Goal: Check status: Check status

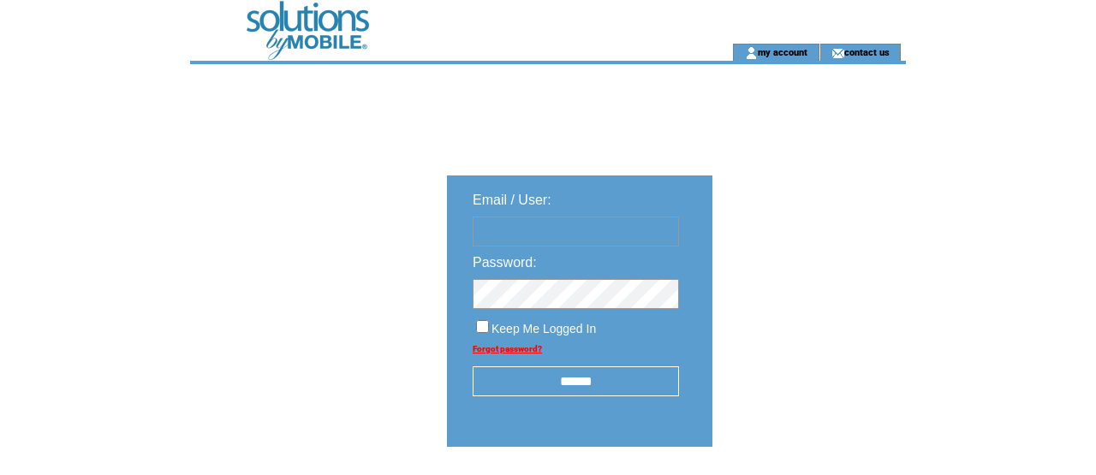
type input "**********"
click at [571, 388] on input "******" at bounding box center [576, 382] width 206 height 30
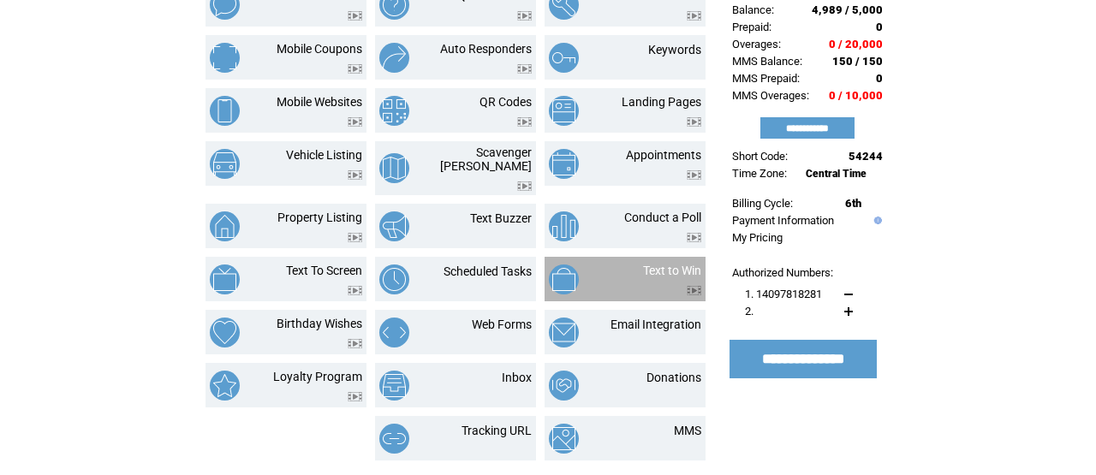
scroll to position [143, 0]
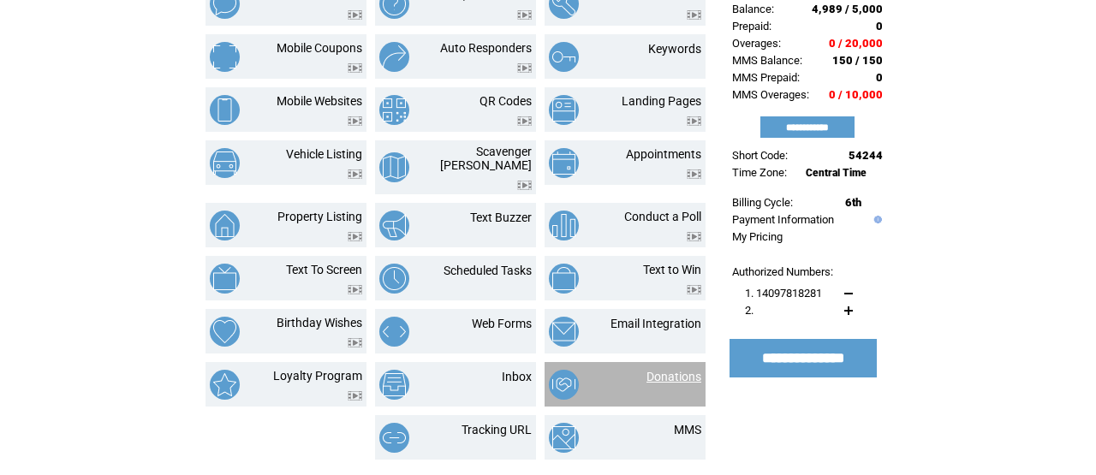
click at [665, 370] on link "Donations" at bounding box center [674, 377] width 55 height 14
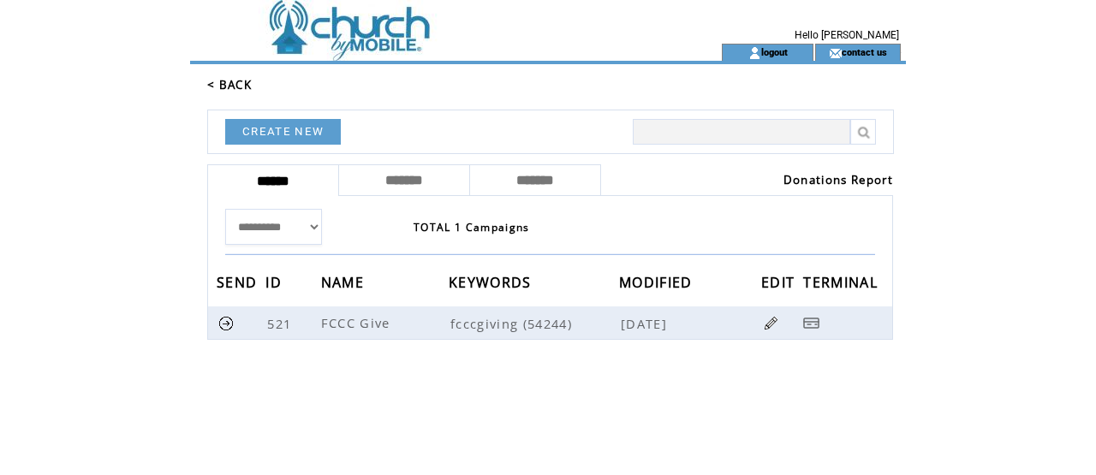
click at [825, 177] on link "Donations Report" at bounding box center [839, 179] width 110 height 15
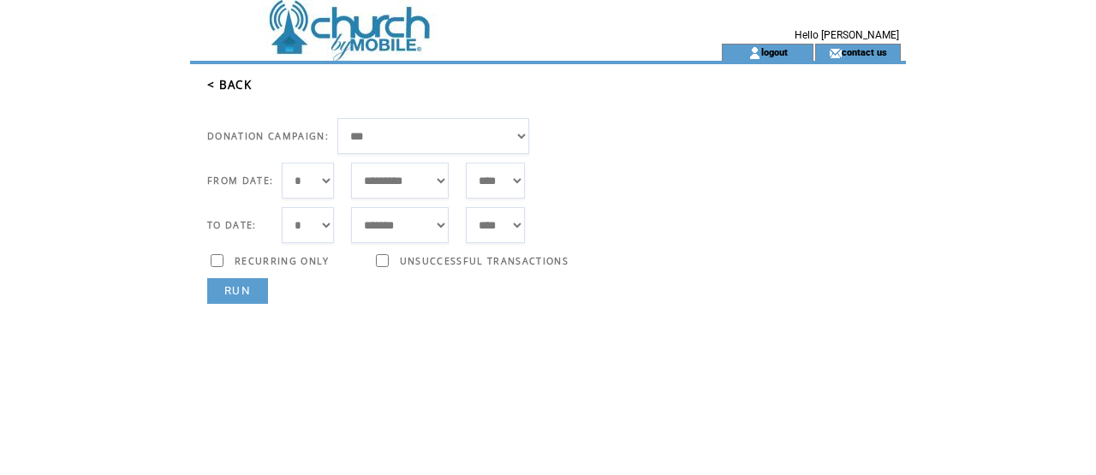
select select "*"
select select "***"
select select "*"
click at [241, 294] on link "RUN" at bounding box center [237, 291] width 61 height 26
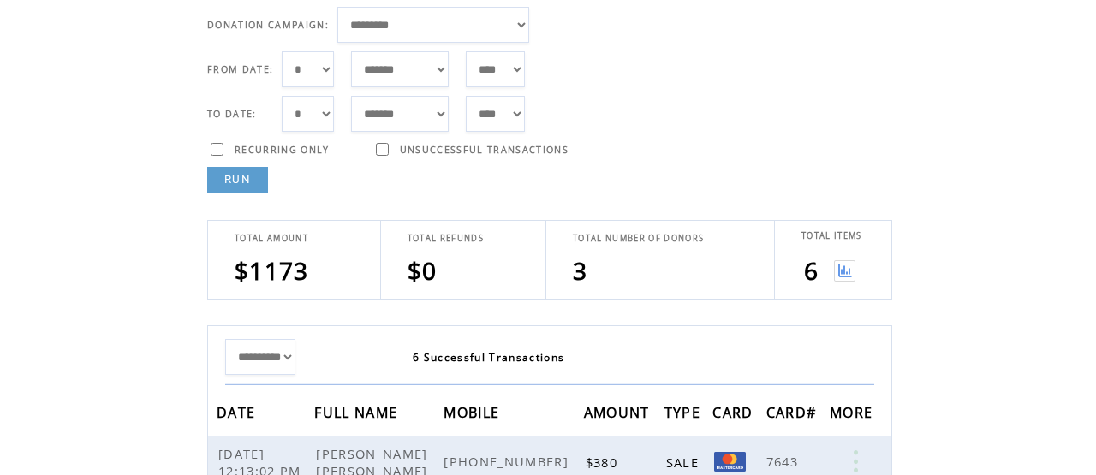
scroll to position [113, 0]
select select "*"
click at [255, 169] on link "RUN" at bounding box center [237, 178] width 61 height 26
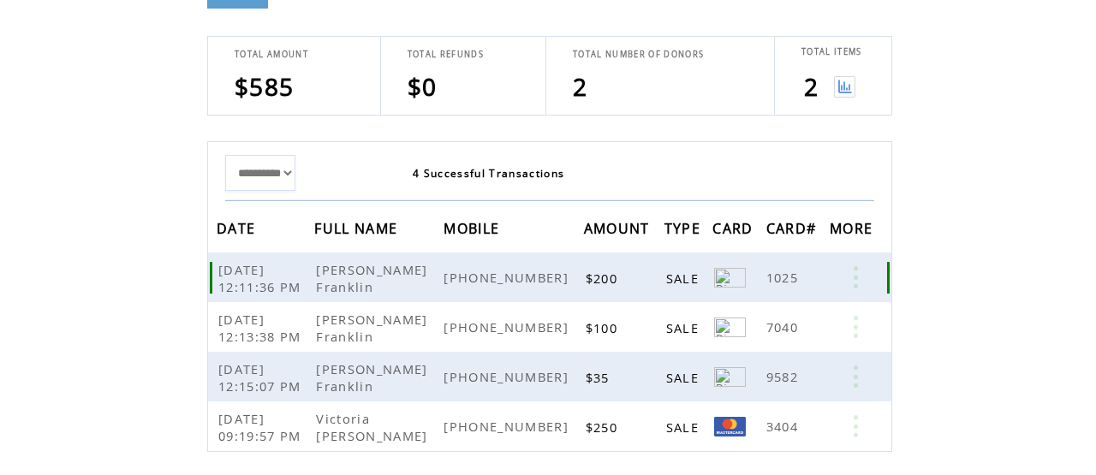
scroll to position [287, 0]
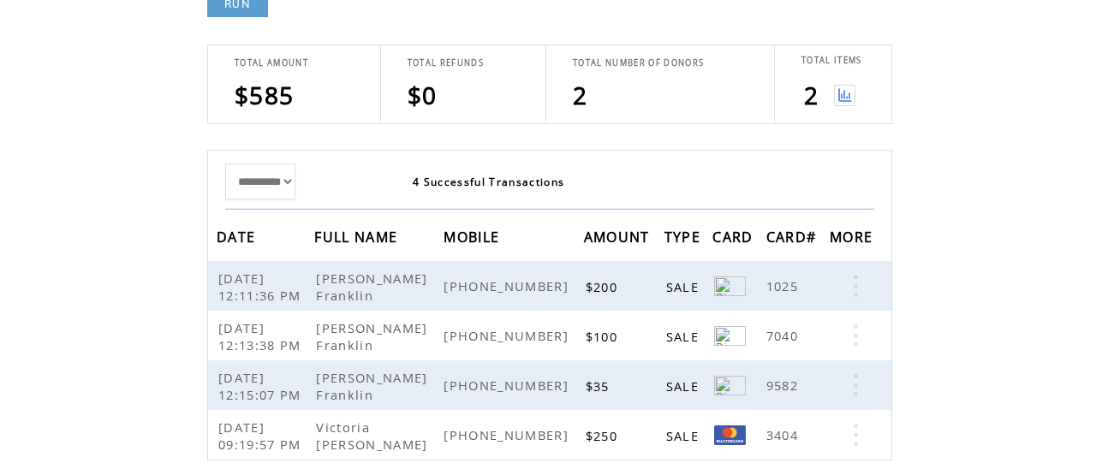
click at [849, 96] on img at bounding box center [844, 95] width 21 height 21
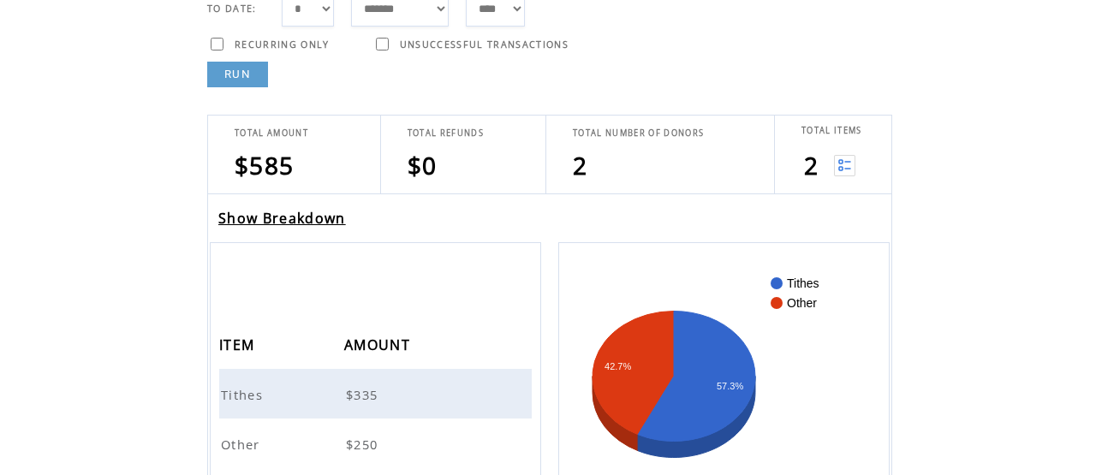
scroll to position [218, 0]
click at [291, 222] on link "Show Breakdown" at bounding box center [282, 217] width 128 height 19
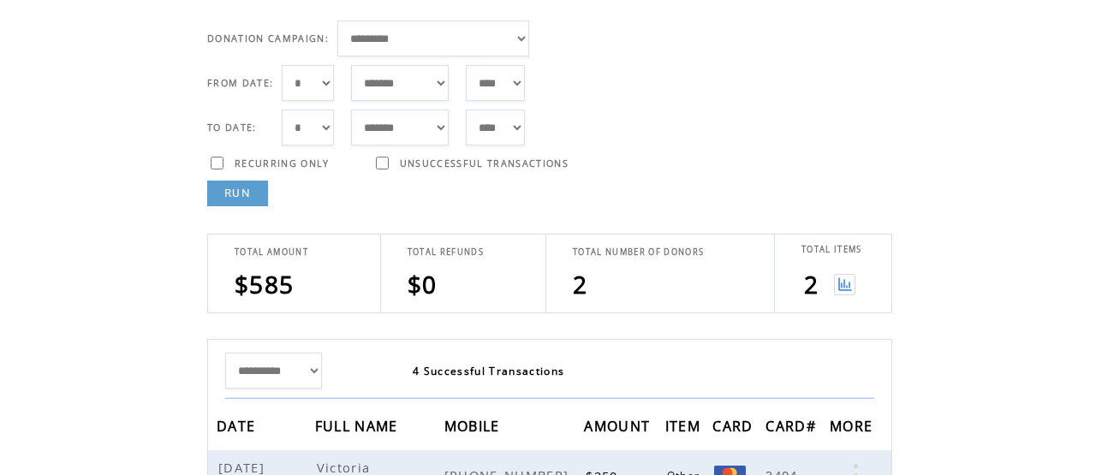
scroll to position [91, 0]
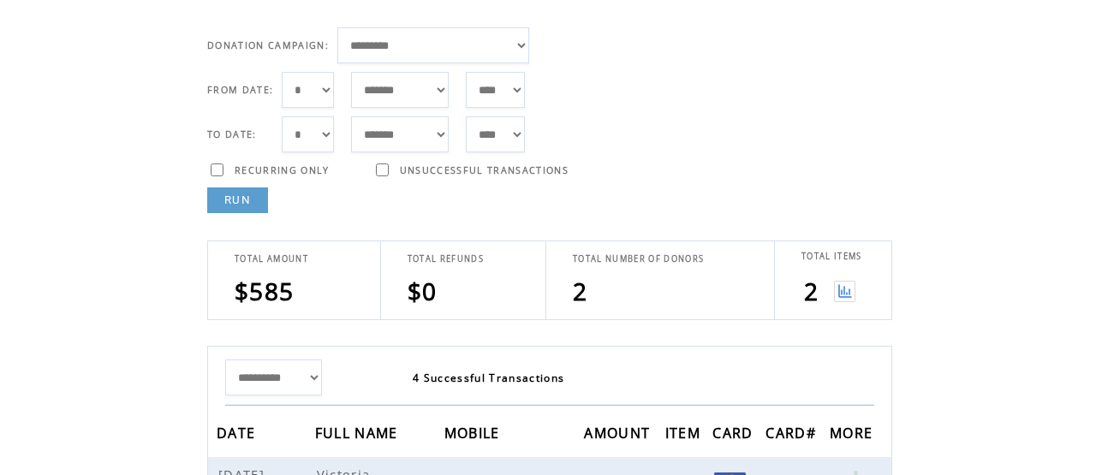
select select "*"
click at [220, 200] on link "RUN" at bounding box center [237, 201] width 61 height 26
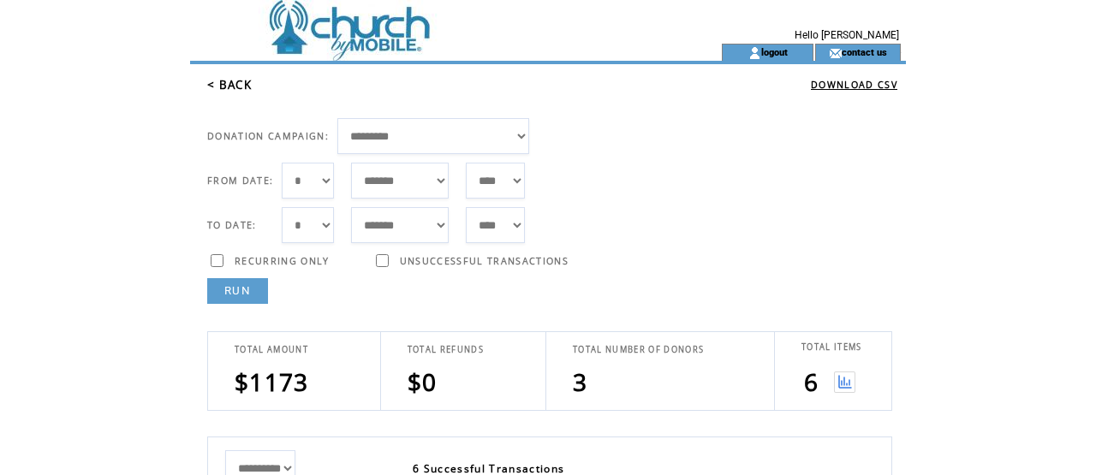
scroll to position [0, 0]
select select "*"
click at [247, 290] on link "RUN" at bounding box center [237, 291] width 61 height 26
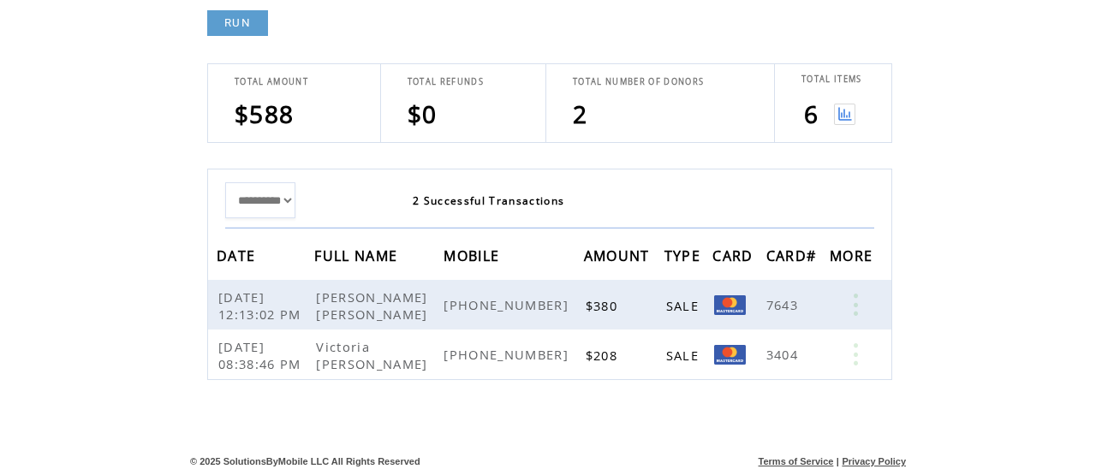
scroll to position [268, 0]
click at [842, 116] on img at bounding box center [844, 114] width 21 height 21
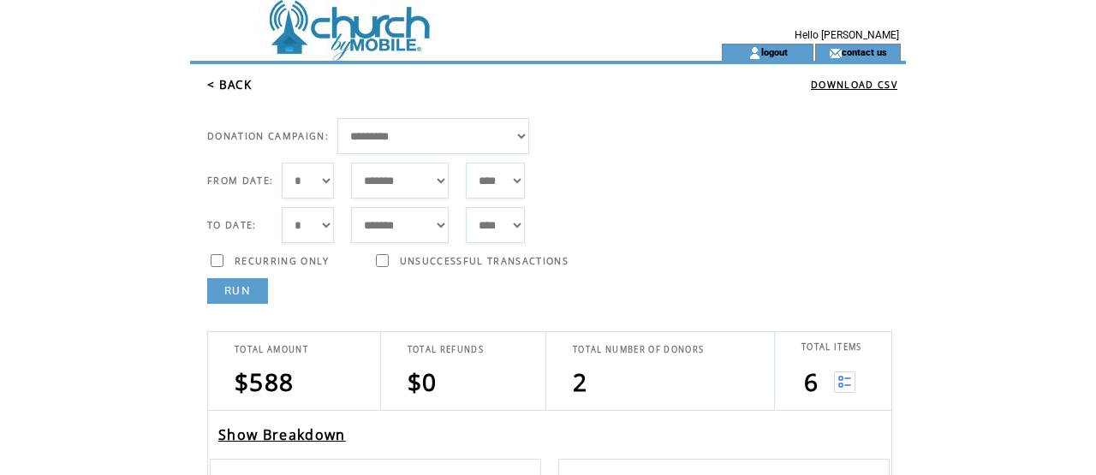
click at [315, 441] on link "Show Breakdown" at bounding box center [282, 435] width 128 height 19
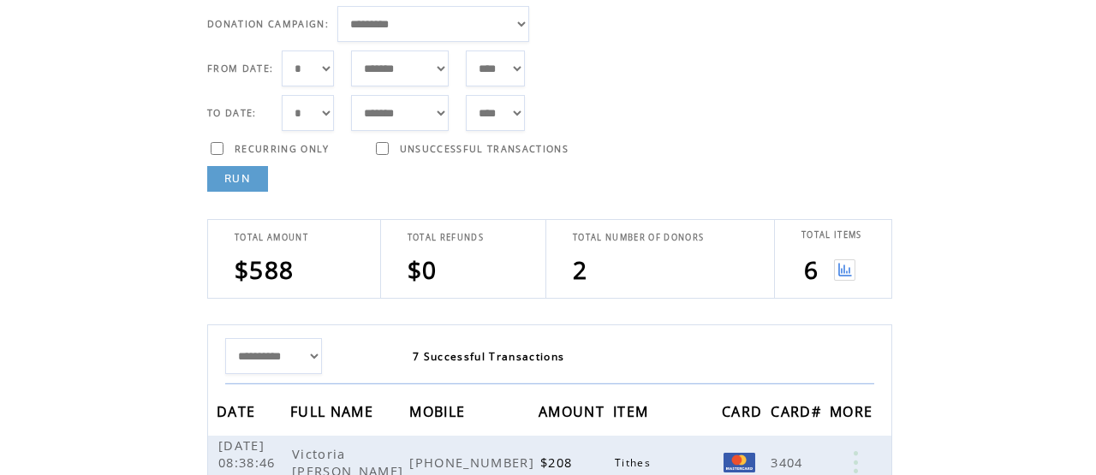
scroll to position [112, 0]
select select "*"
click at [261, 170] on link "RUN" at bounding box center [237, 179] width 61 height 26
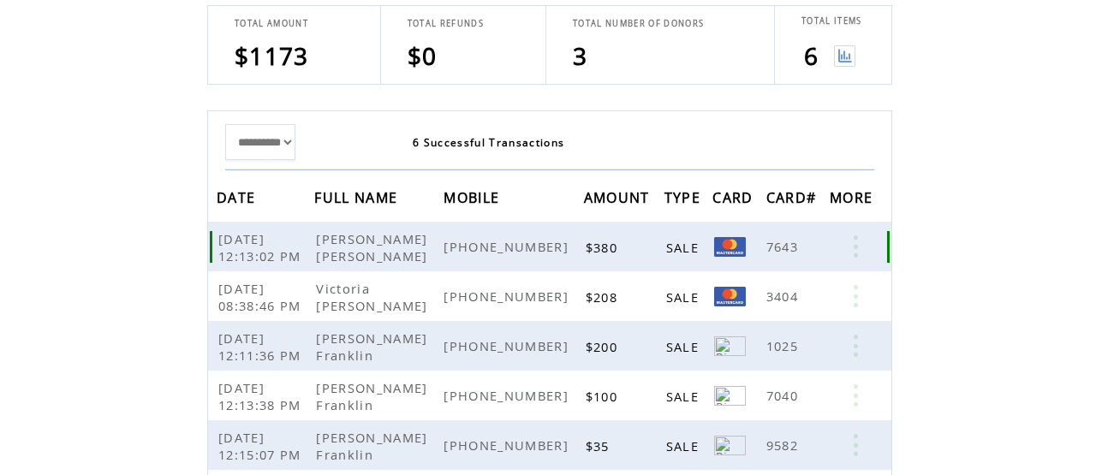
scroll to position [325, 0]
click at [855, 55] on img at bounding box center [844, 56] width 21 height 21
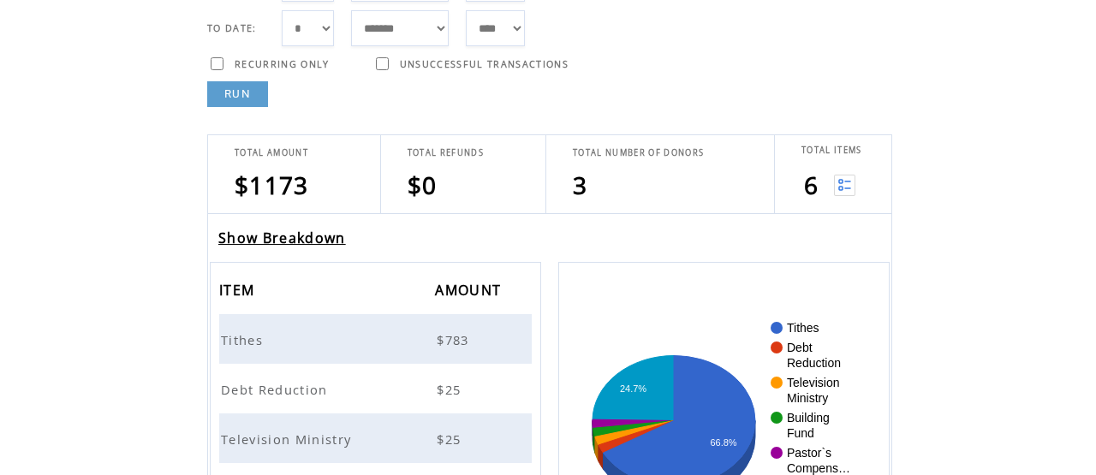
scroll to position [205, 0]
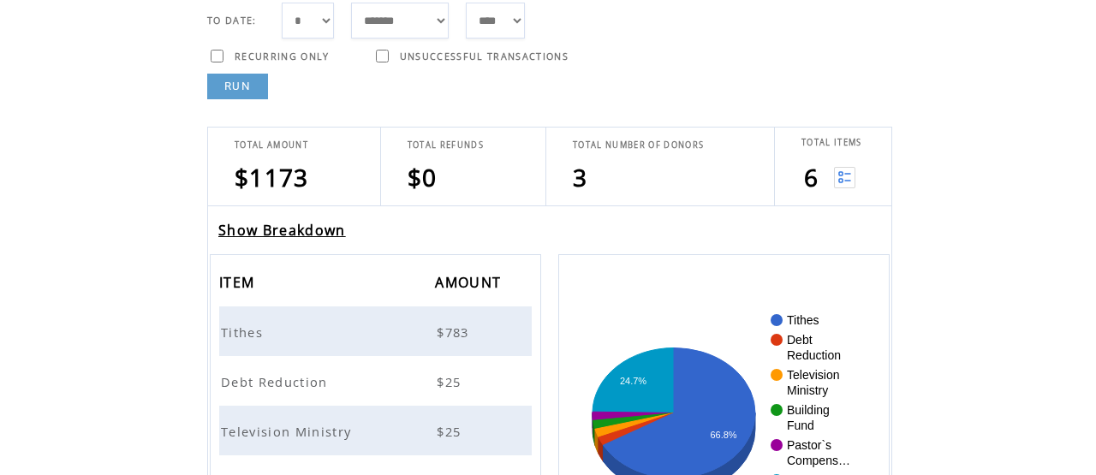
click at [295, 234] on link "Show Breakdown" at bounding box center [282, 230] width 128 height 19
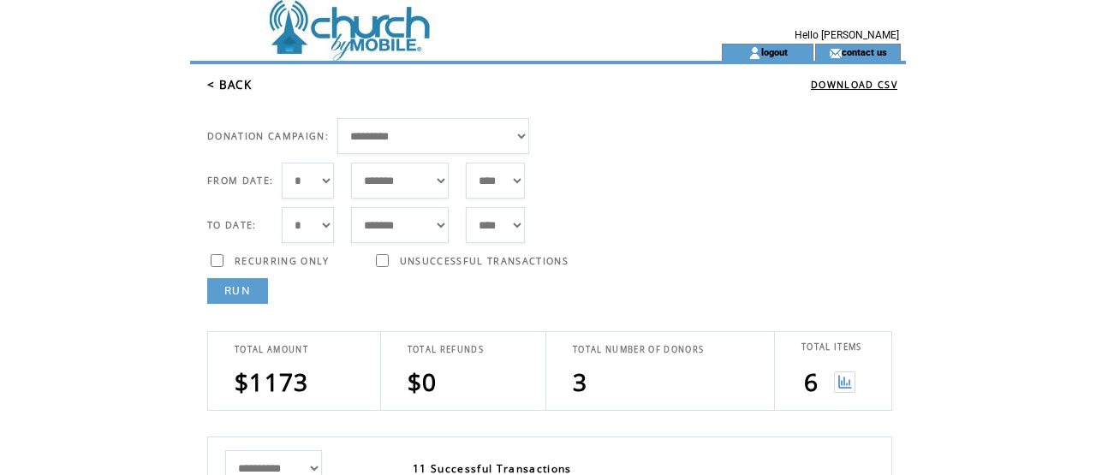
select select "*"
click at [243, 290] on link "RUN" at bounding box center [237, 291] width 61 height 26
